Goal: Communication & Community: Ask a question

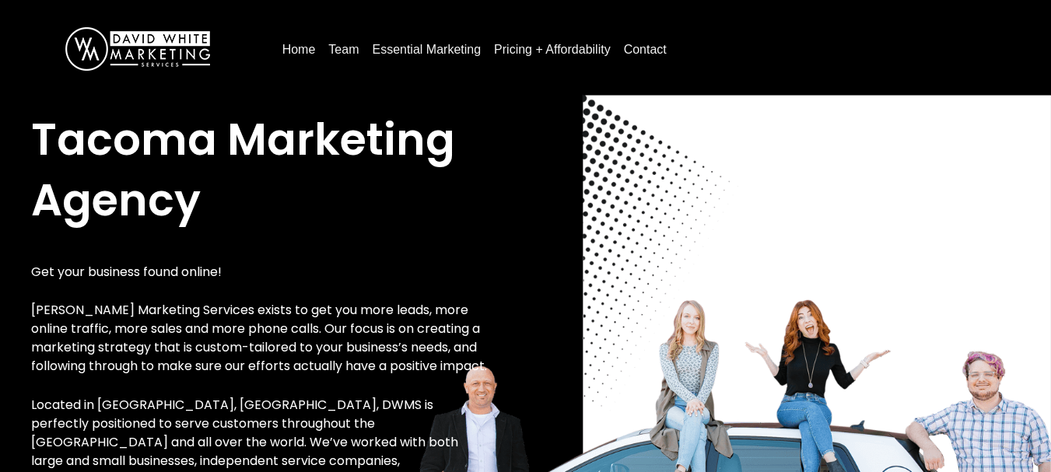
click at [660, 51] on link "Contact" at bounding box center [644, 49] width 55 height 25
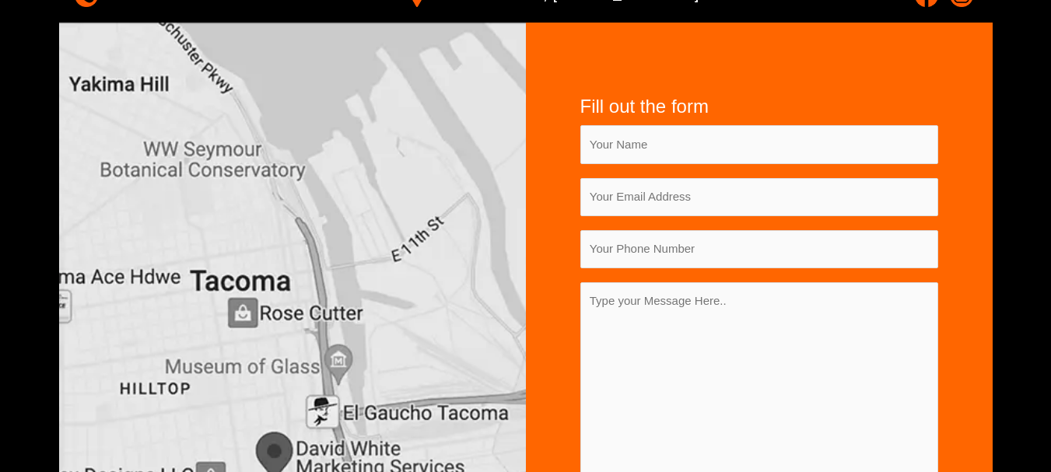
scroll to position [233, 0]
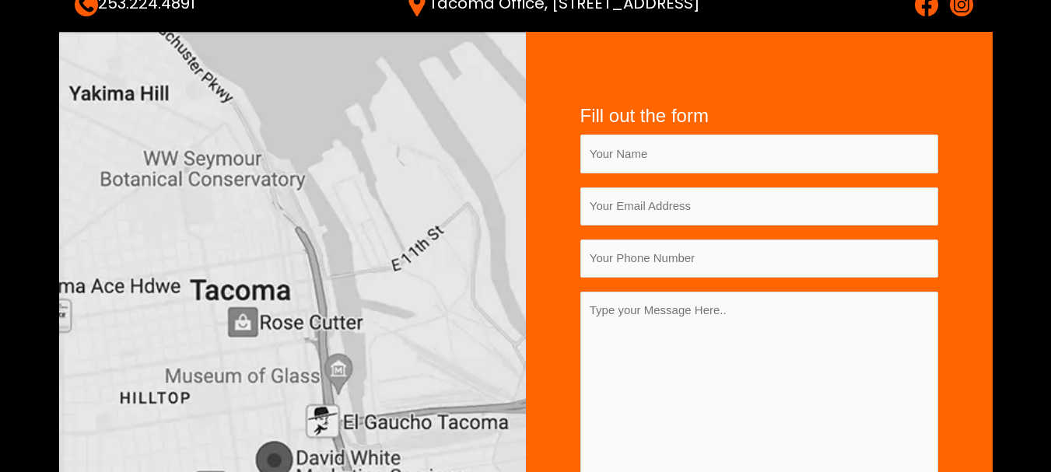
type input "Laura Davis"
type input "adminsupport@webgritymemo.com"
type input "3340073326"
type textarea "Hello, We are offering a 20-hour FREE trial of administrative support services …"
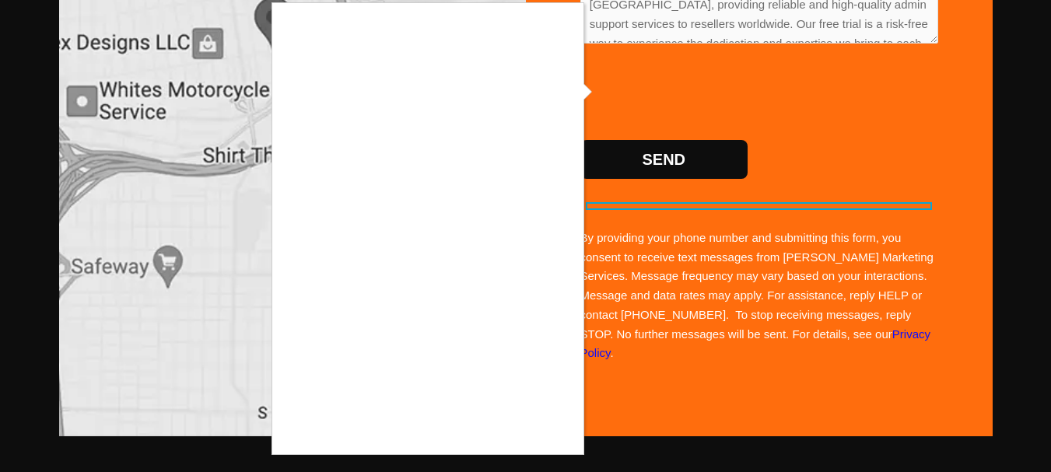
scroll to position [700, 0]
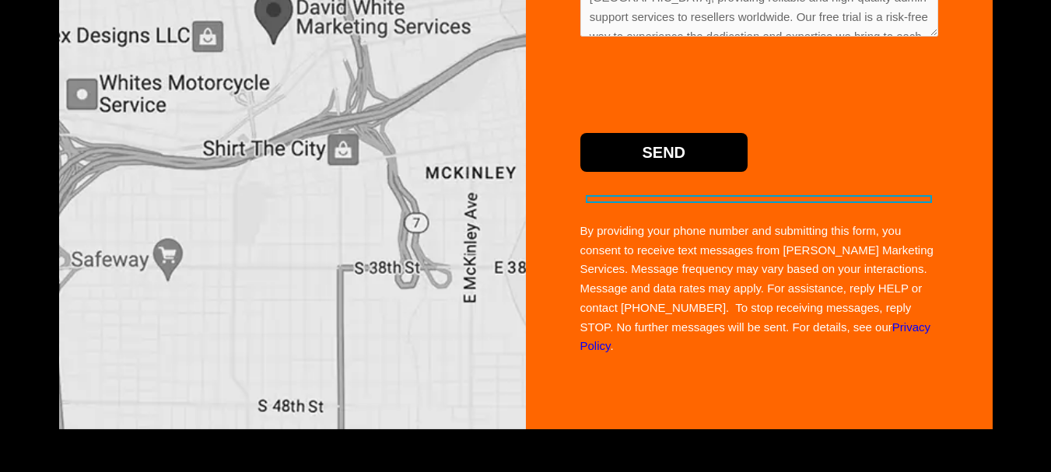
click at [677, 156] on input "Send" at bounding box center [664, 152] width 168 height 39
